Goal: Find specific page/section: Find specific page/section

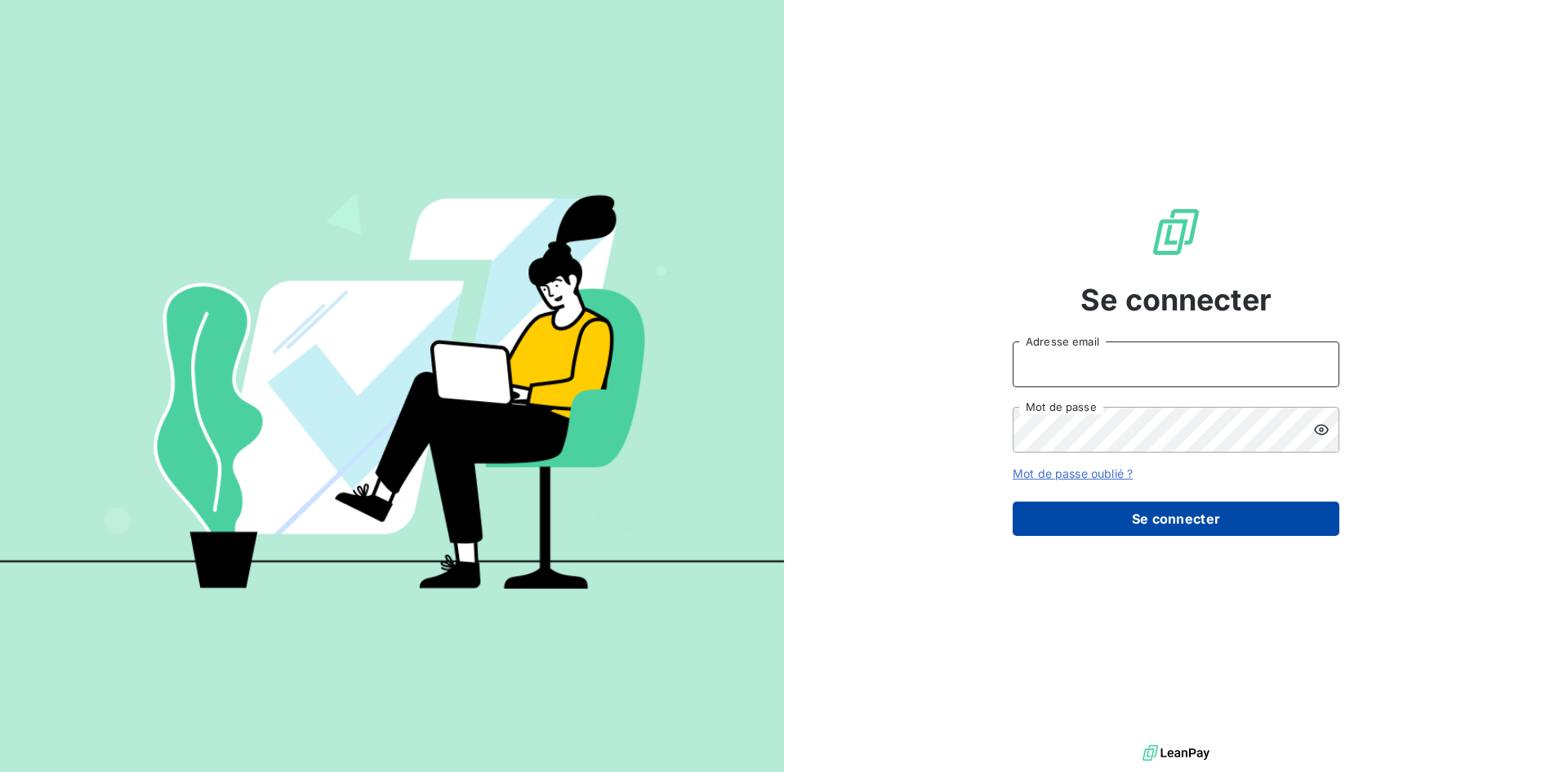
type input "[EMAIL_ADDRESS][DOMAIN_NAME]"
click at [1139, 509] on button "Se connecter" at bounding box center [1175, 518] width 326 height 35
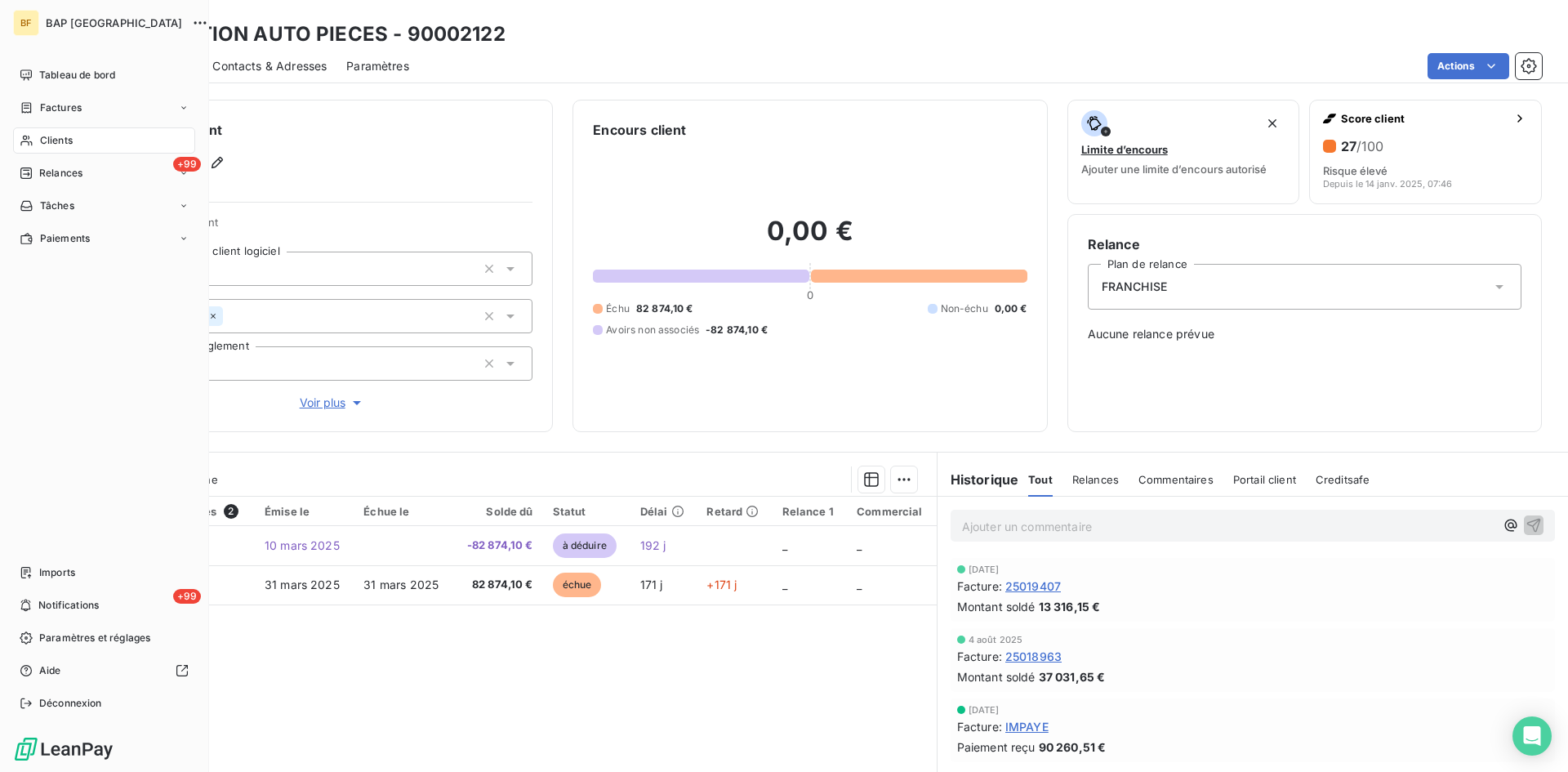
drag, startPoint x: 51, startPoint y: 140, endPoint x: 729, endPoint y: 148, distance: 678.0
click at [53, 141] on span "Clients" at bounding box center [56, 140] width 33 height 14
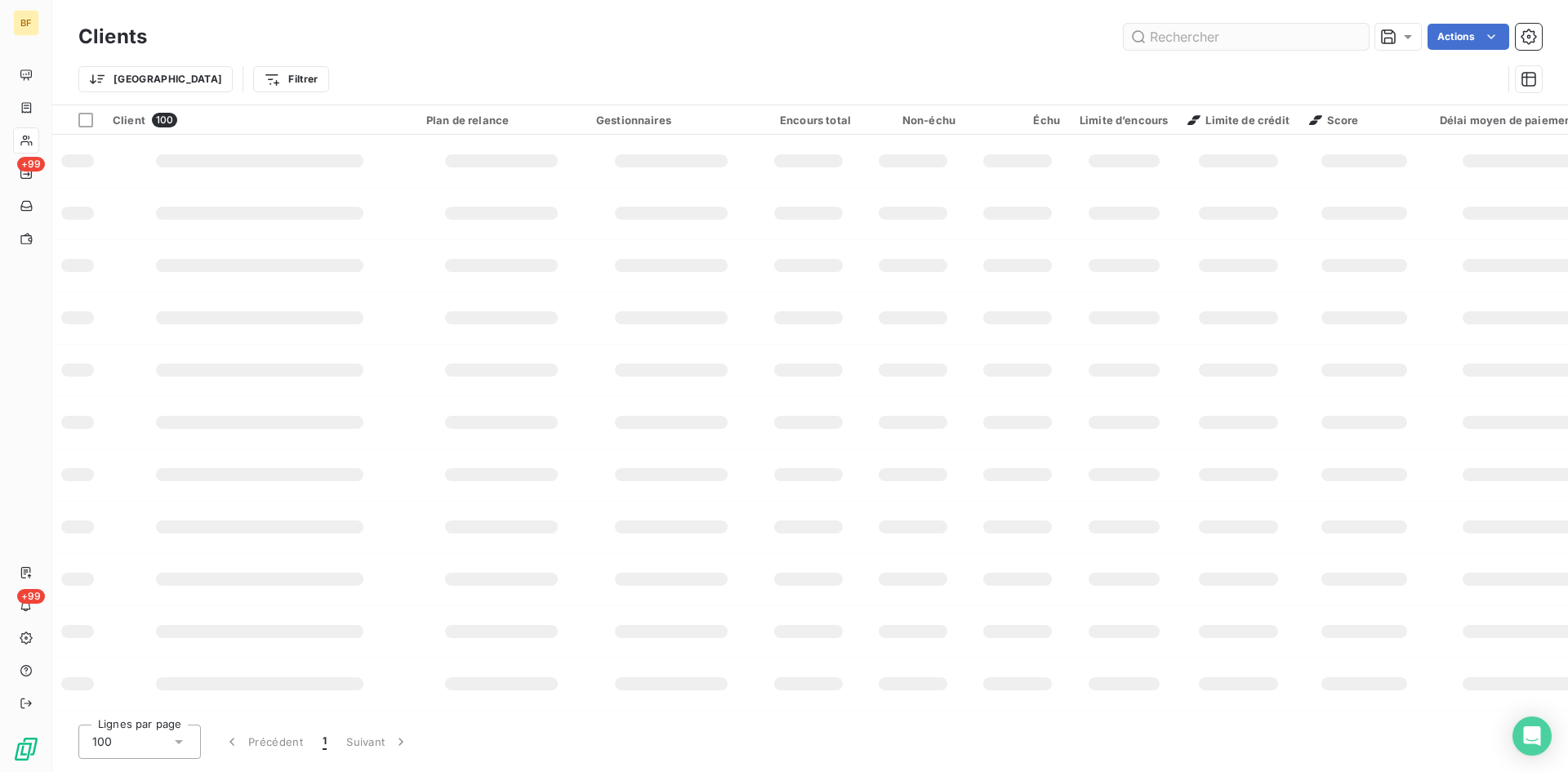
click at [1166, 27] on input "text" at bounding box center [1246, 36] width 245 height 26
type input "meca pneu"
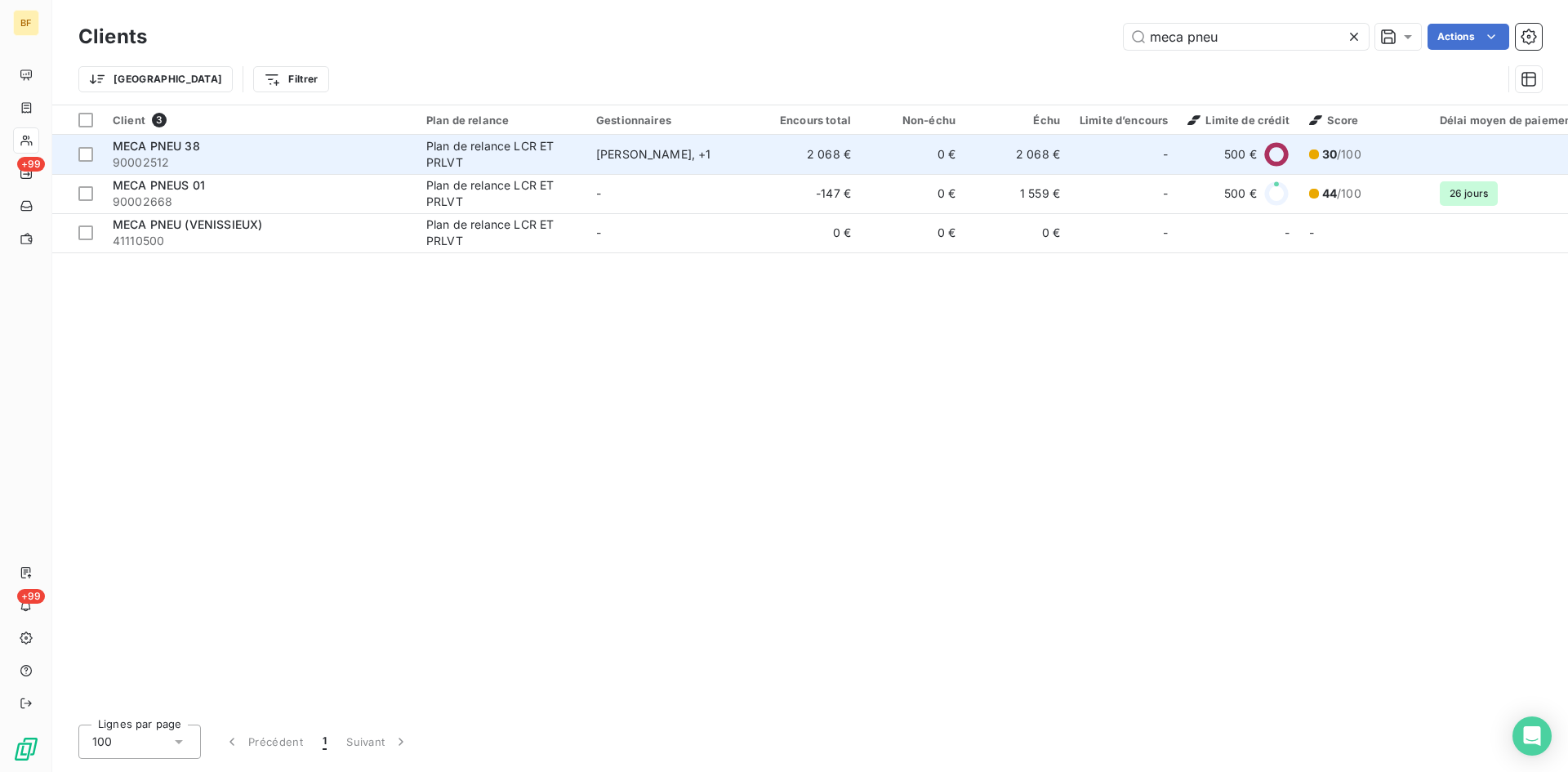
click at [353, 146] on div "MECA PNEU 38" at bounding box center [260, 146] width 294 height 16
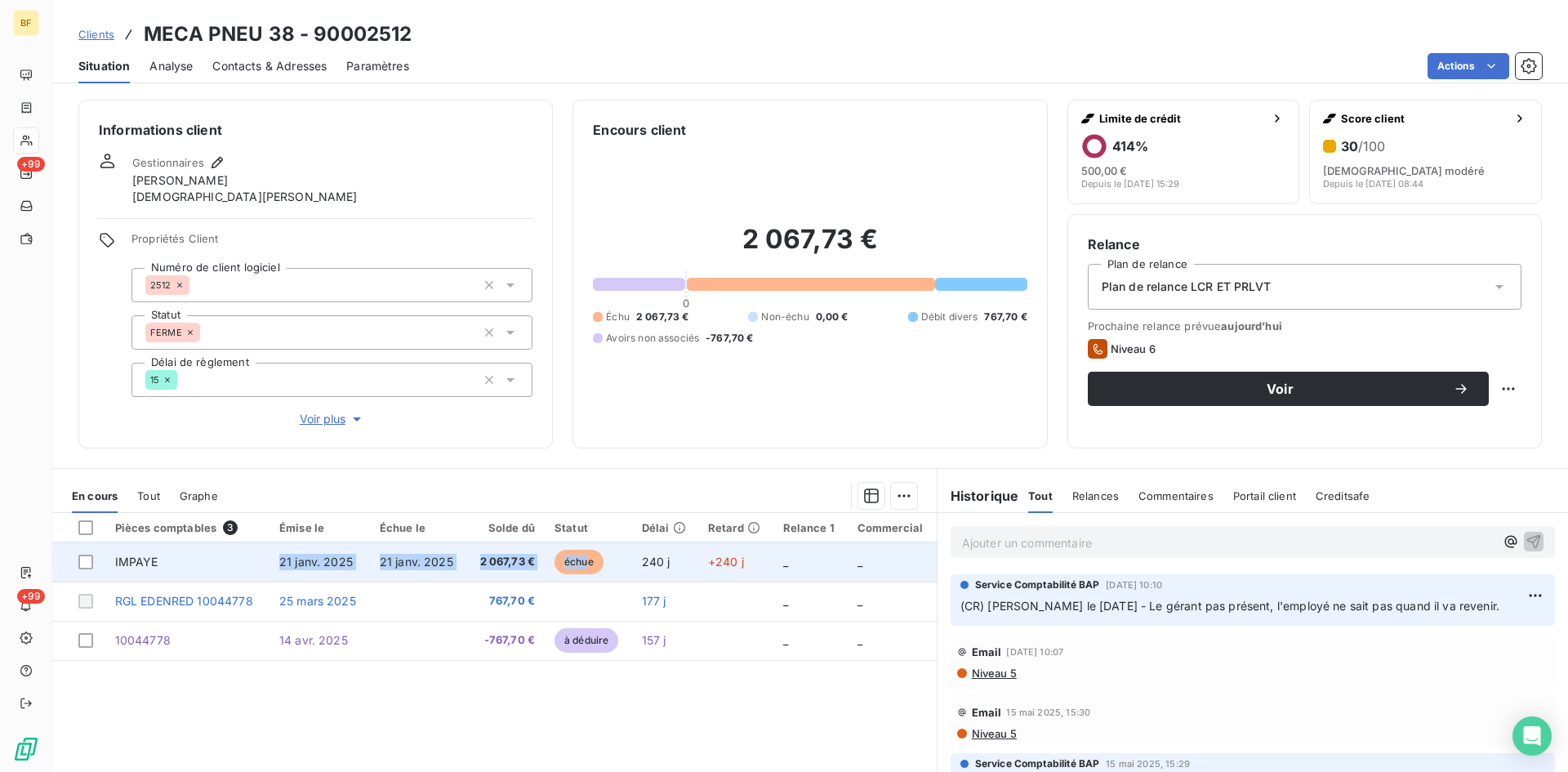
drag, startPoint x: 243, startPoint y: 559, endPoint x: 587, endPoint y: 558, distance: 344.0
click at [586, 558] on tr "IMPAYE 21 janv. 2025 21 janv. 2025 2 067,73 € échue 240 j +240 j _ _" at bounding box center [494, 562] width 884 height 39
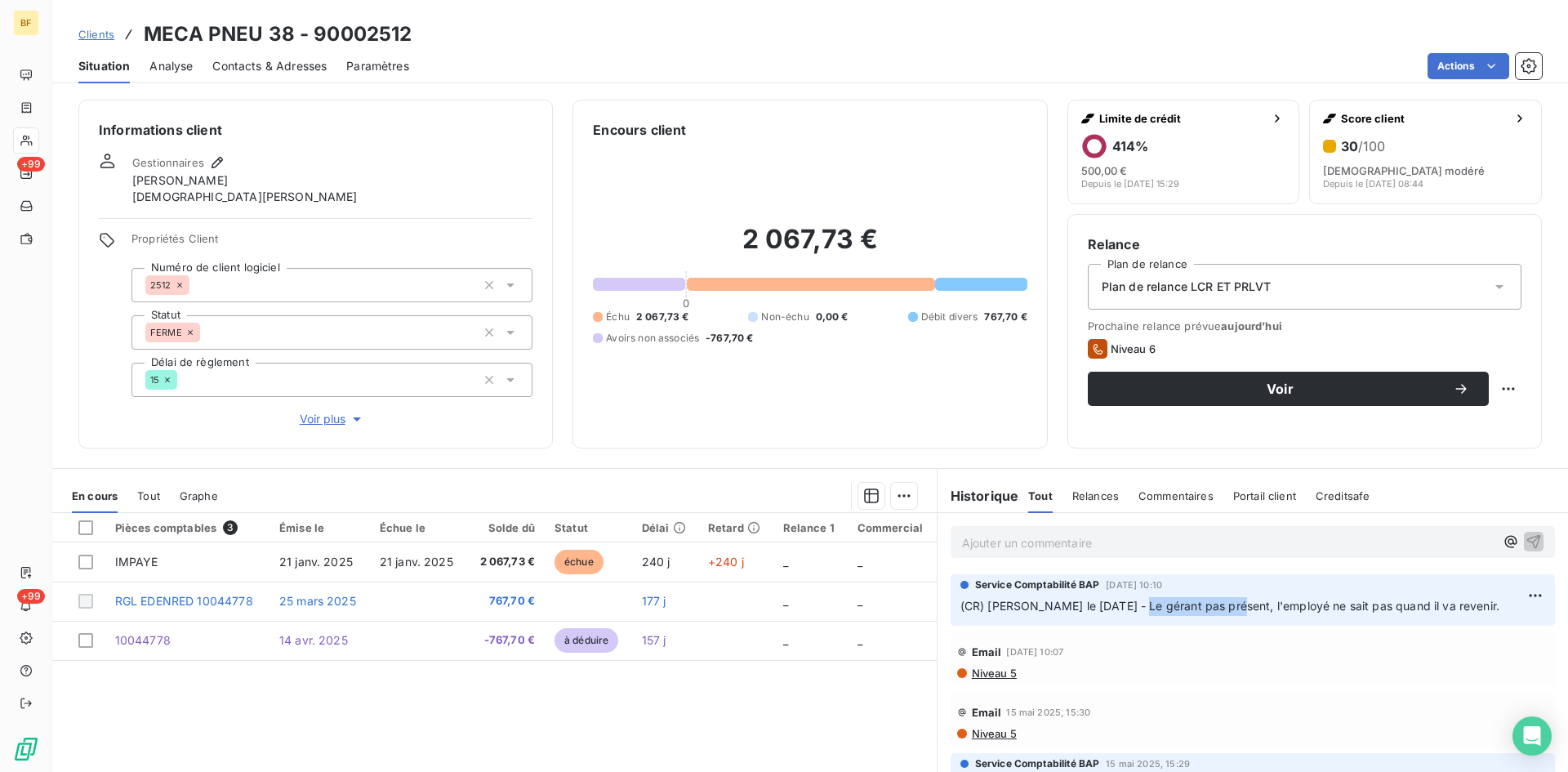
drag, startPoint x: 1121, startPoint y: 606, endPoint x: 1219, endPoint y: 602, distance: 98.1
click at [1219, 602] on span "(CR) [PERSON_NAME] le [DATE] - Le gérant pas présent, l'employé ne sait pas qua…" at bounding box center [1229, 606] width 539 height 13
click at [90, 33] on span "Clients" at bounding box center [96, 34] width 36 height 13
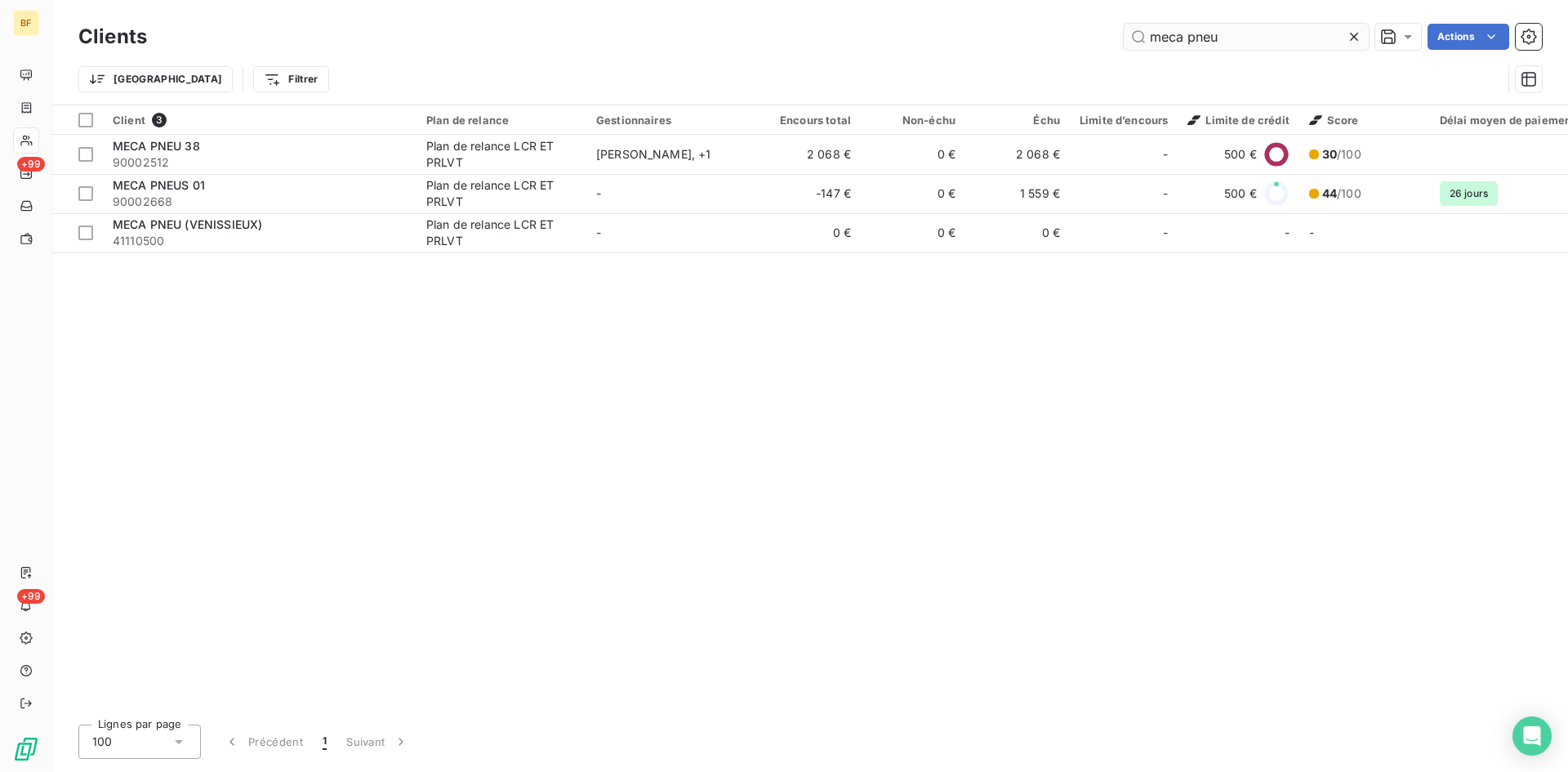
click at [1237, 46] on input "meca pneu" at bounding box center [1246, 36] width 245 height 26
drag, startPoint x: 1237, startPoint y: 40, endPoint x: 1155, endPoint y: 33, distance: 82.3
click at [1155, 33] on input "meca pneu" at bounding box center [1246, 36] width 245 height 26
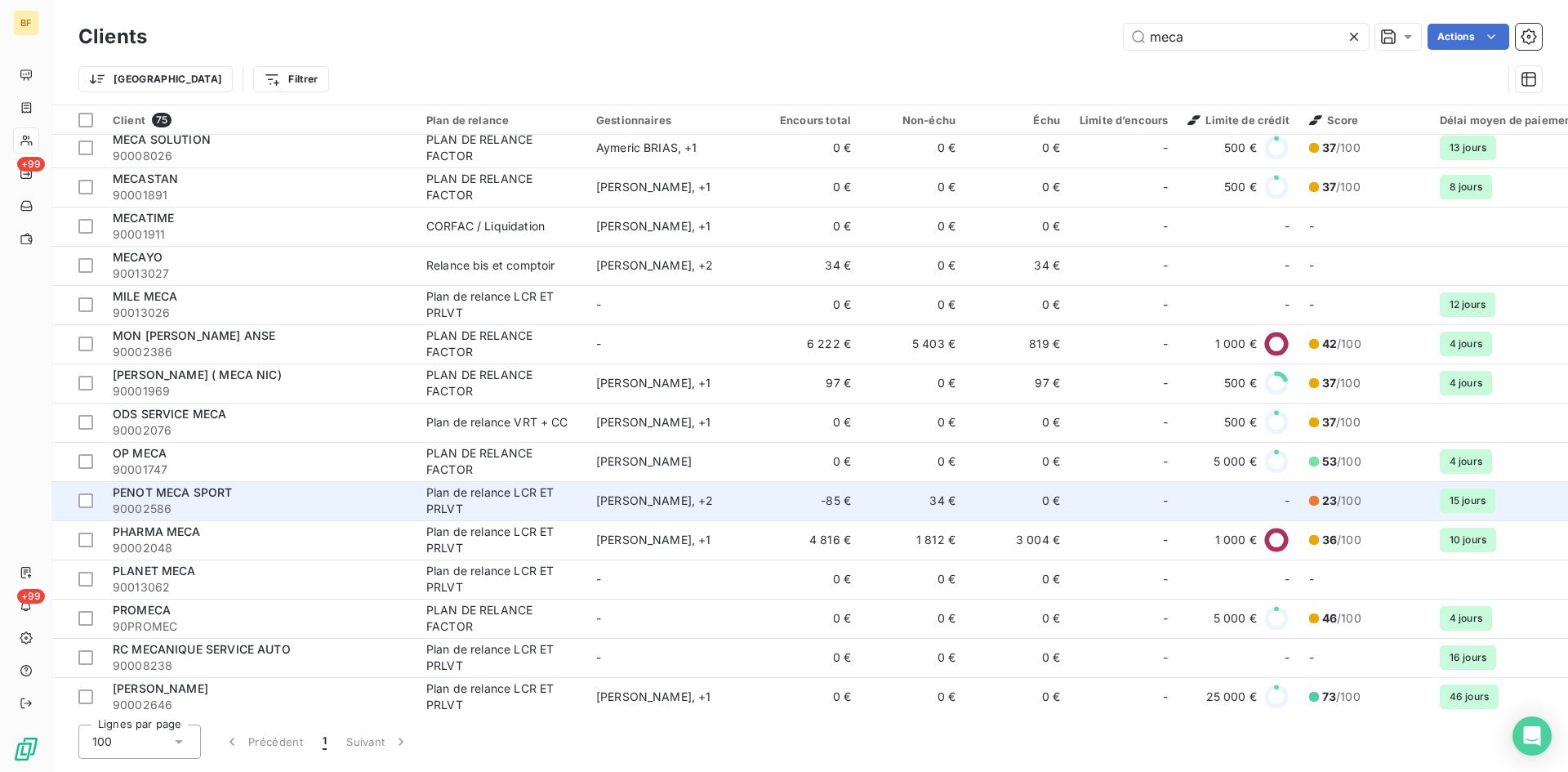
scroll to position [1633, 0]
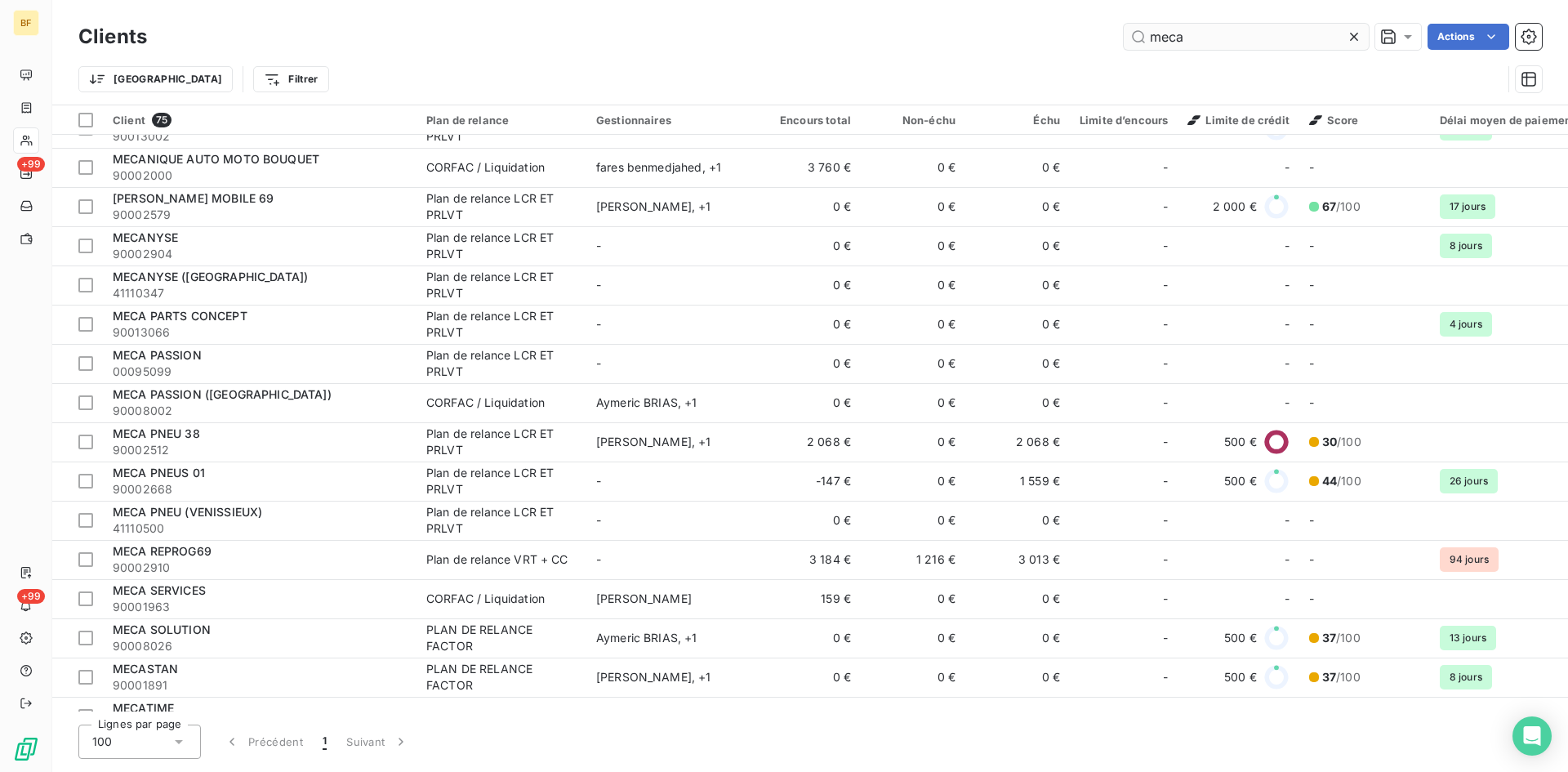
click at [1205, 38] on input "meca" at bounding box center [1246, 36] width 245 height 26
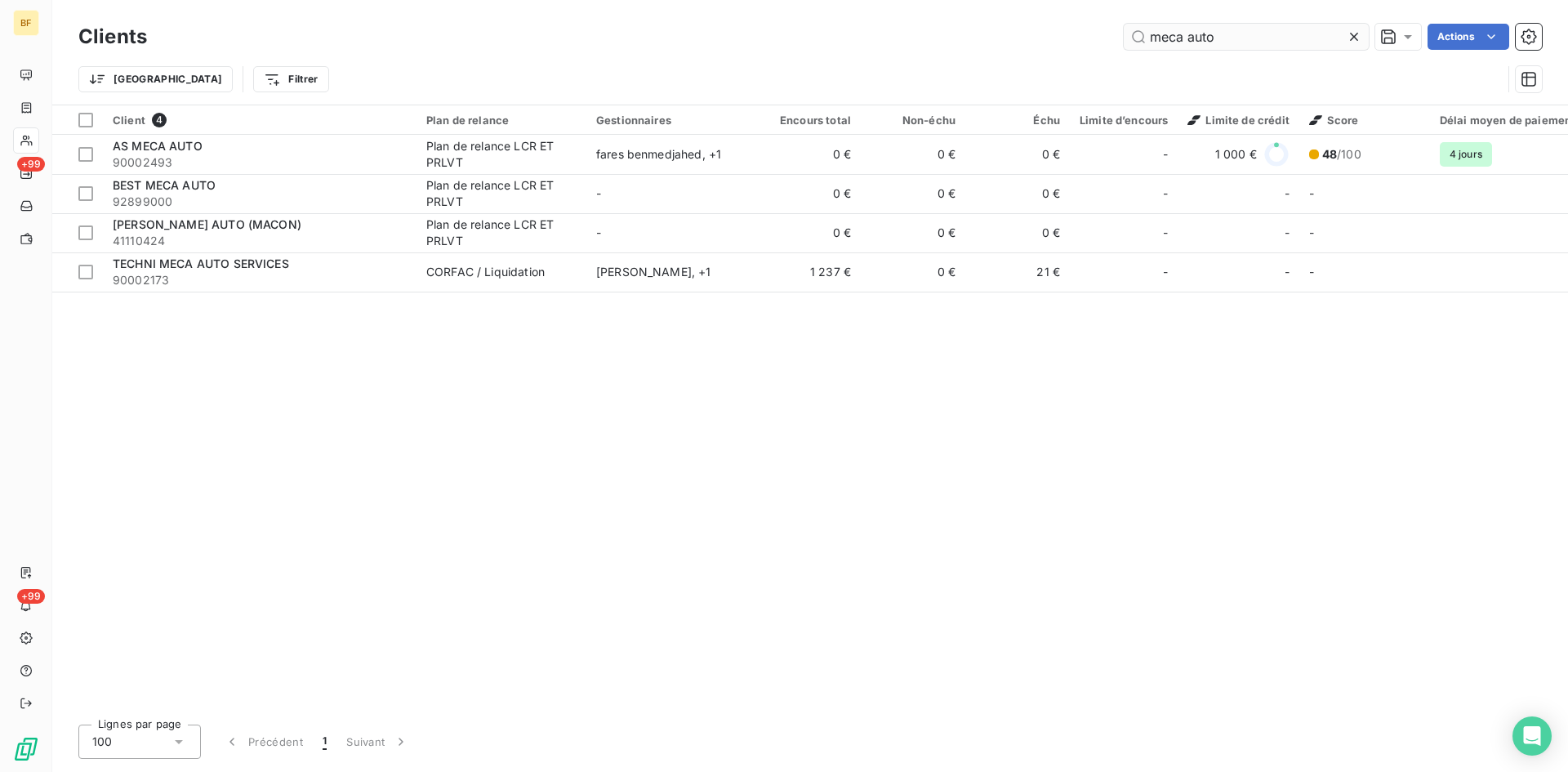
click at [1227, 33] on input "meca auto" at bounding box center [1246, 36] width 245 height 26
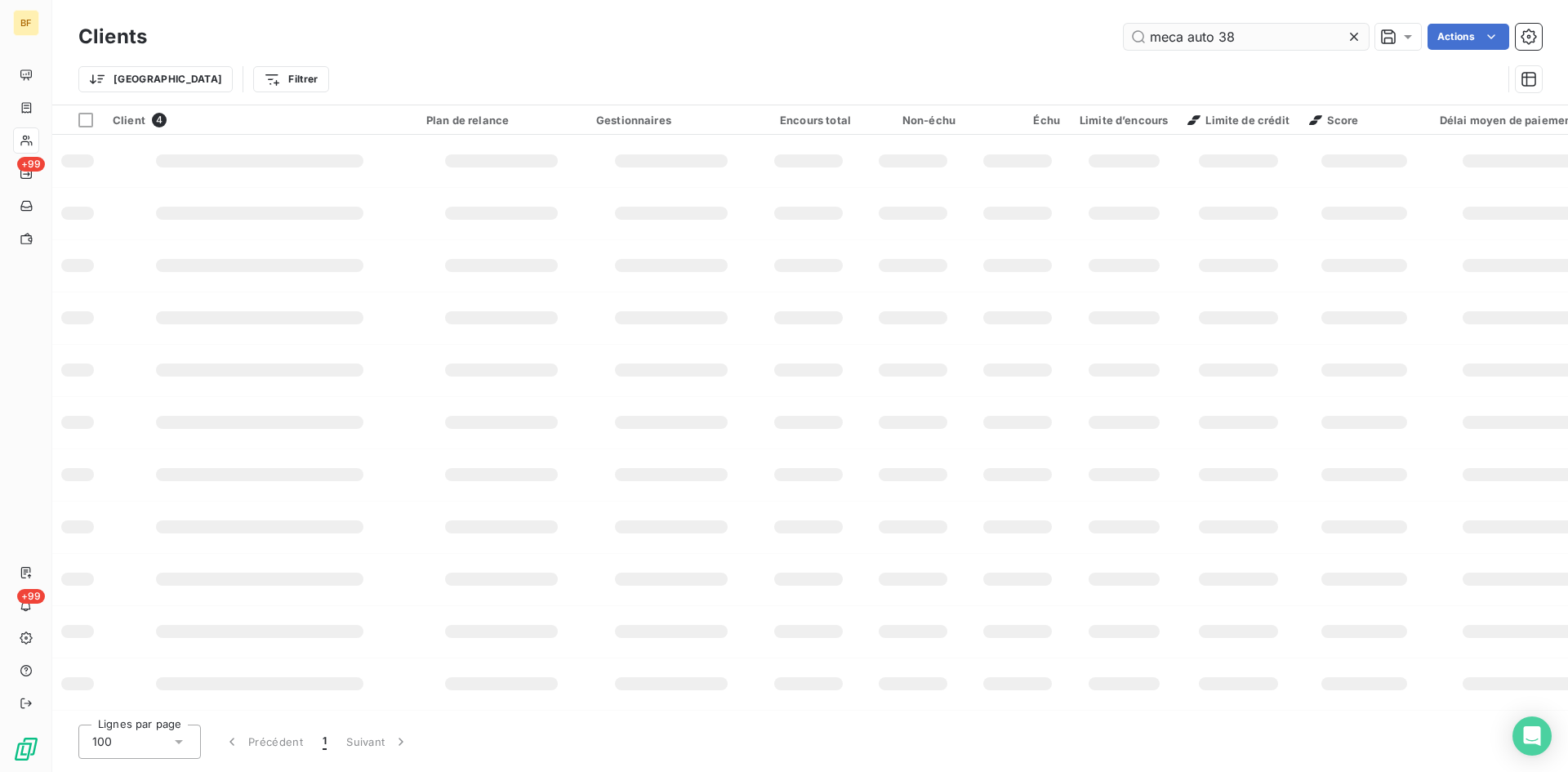
type input "meca auto 38"
